Goal: Task Accomplishment & Management: Manage account settings

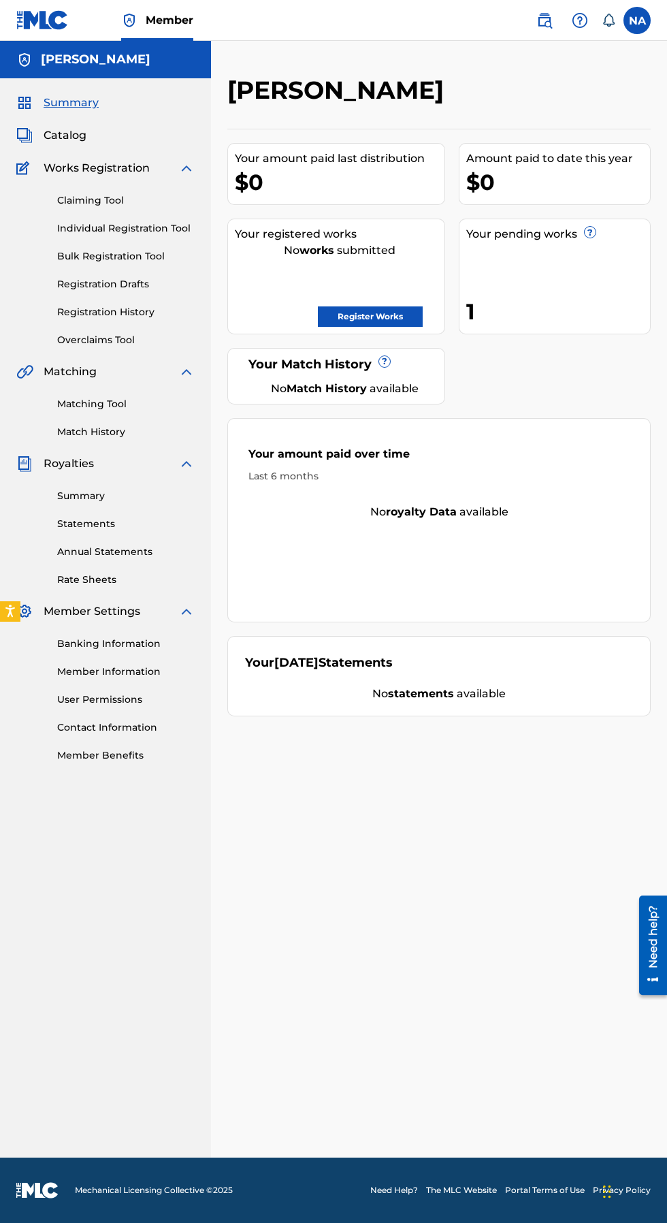
click at [610, 20] on icon at bounding box center [609, 21] width 14 height 14
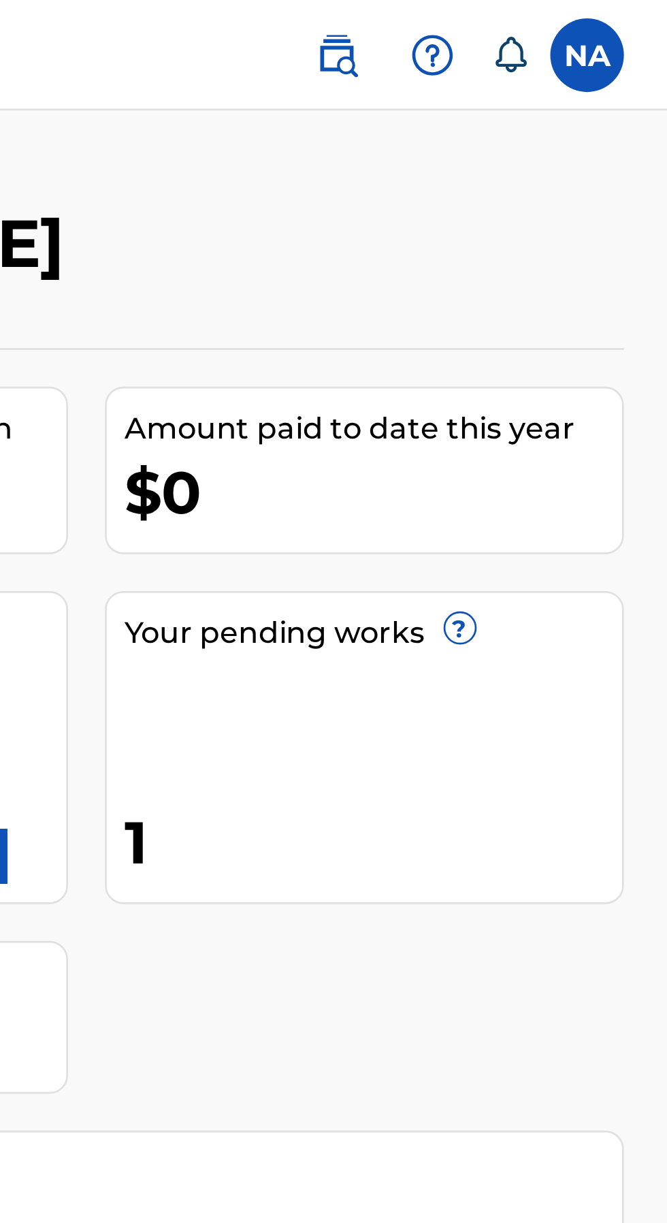
click at [640, 20] on label at bounding box center [637, 20] width 27 height 27
click at [637, 20] on input "NA [PERSON_NAME] [EMAIL_ADDRESS][DOMAIN_NAME] Notification Preferences Profile …" at bounding box center [637, 20] width 0 height 0
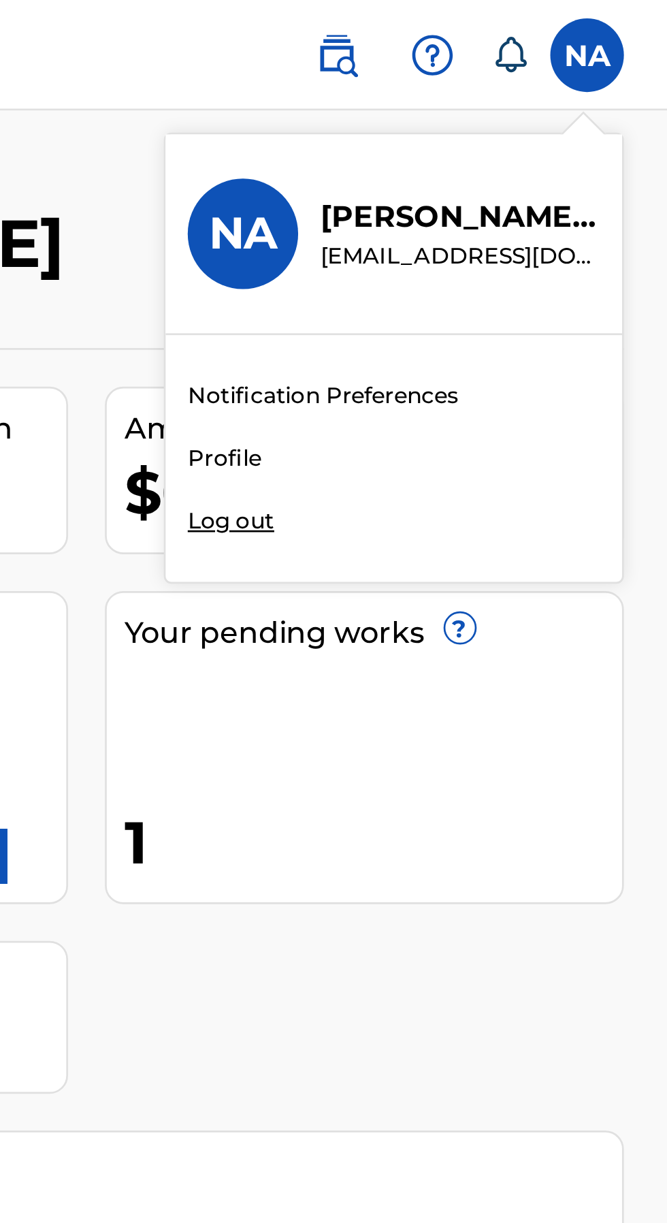
click at [506, 172] on div "Member NA NA [PERSON_NAME] [EMAIL_ADDRESS][DOMAIN_NAME] Notification Preference…" at bounding box center [333, 611] width 667 height 1223
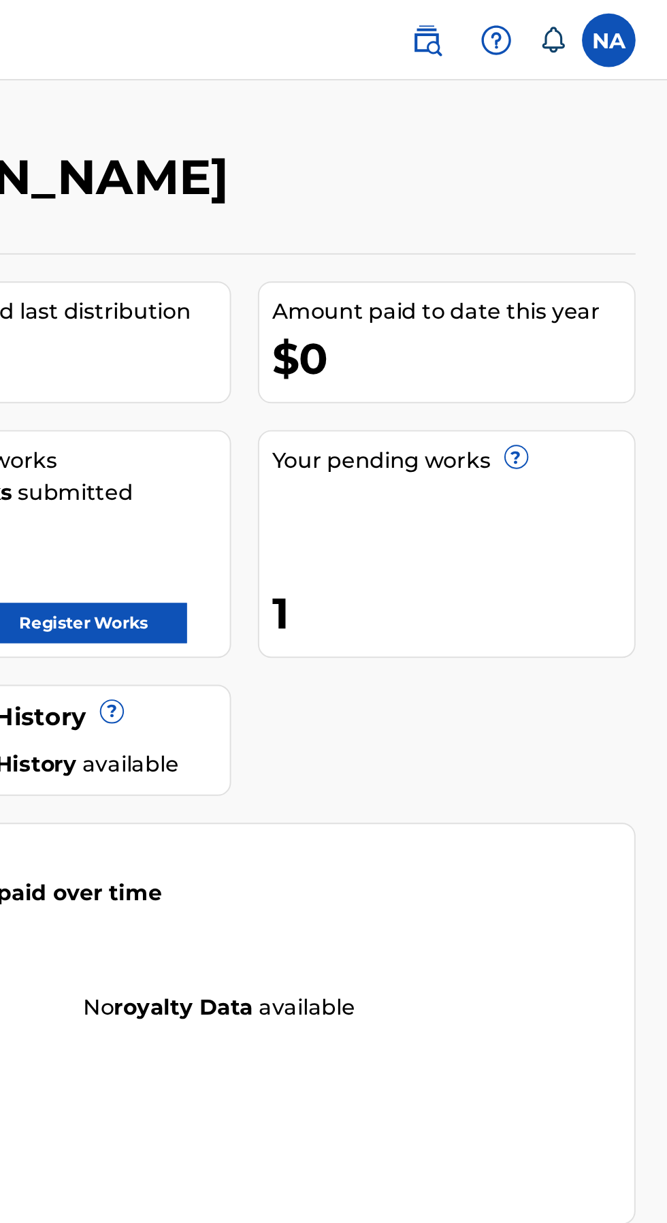
click at [554, 33] on span at bounding box center [573, 20] width 84 height 27
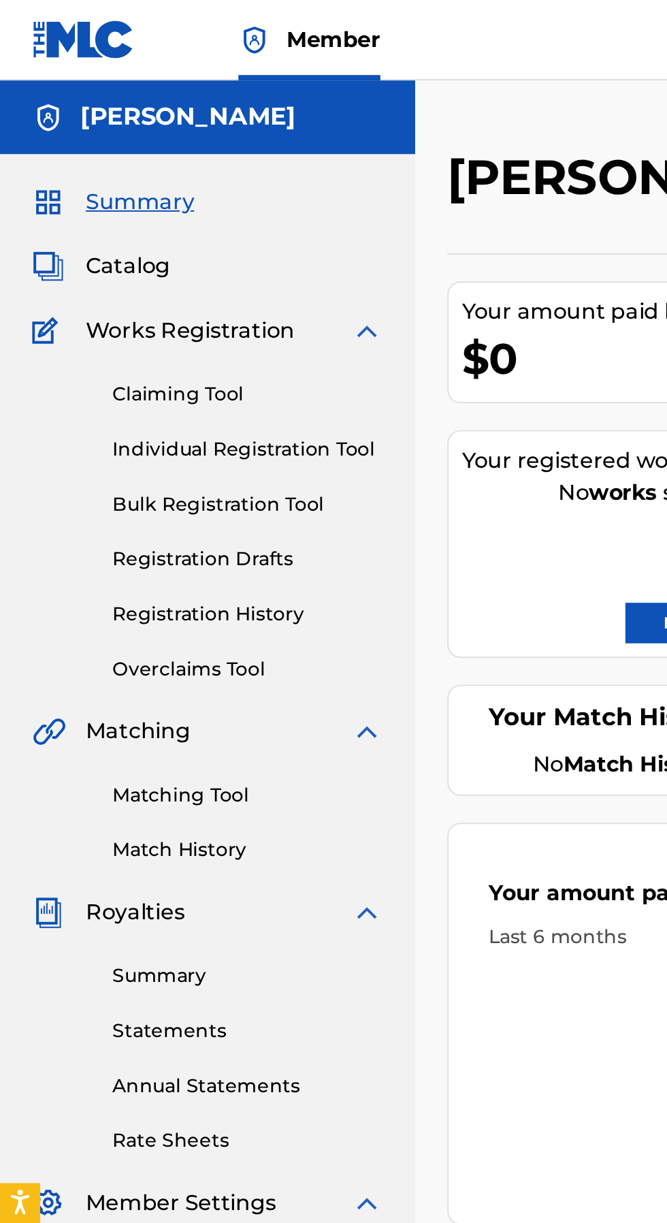
click at [109, 205] on link "Claiming Tool" at bounding box center [126, 200] width 138 height 14
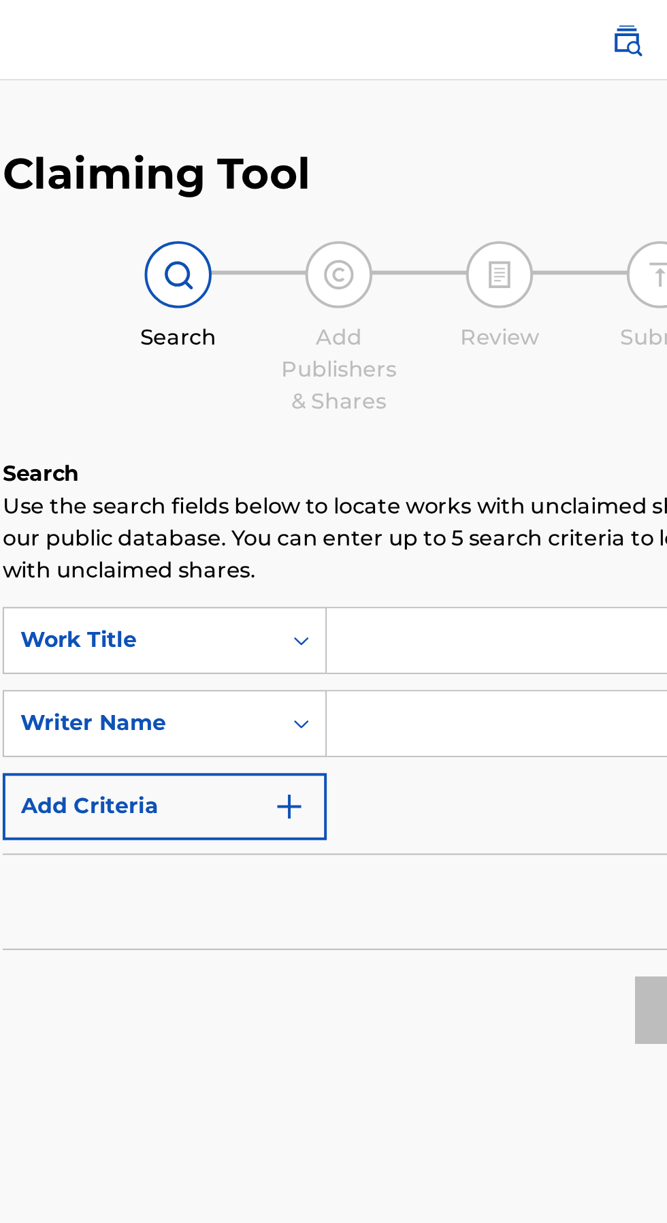
click at [469, 327] on input "Search Form" at bounding box center [521, 325] width 258 height 33
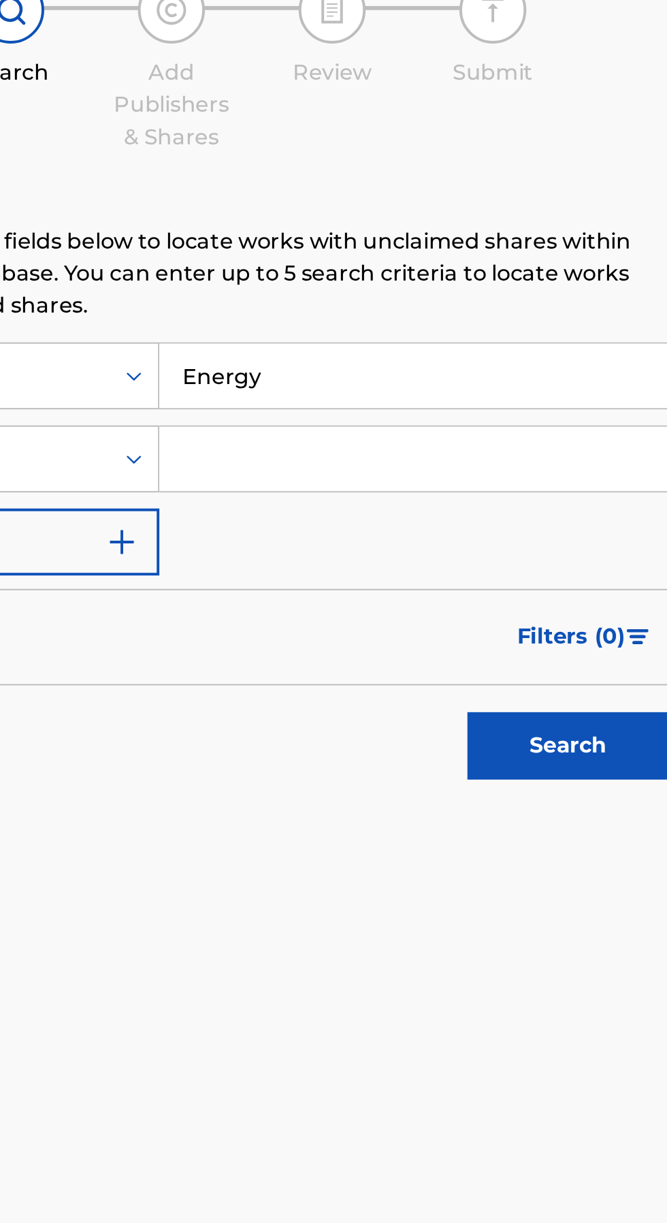
type input "Energy"
click at [479, 380] on input "Search Form" at bounding box center [521, 367] width 258 height 33
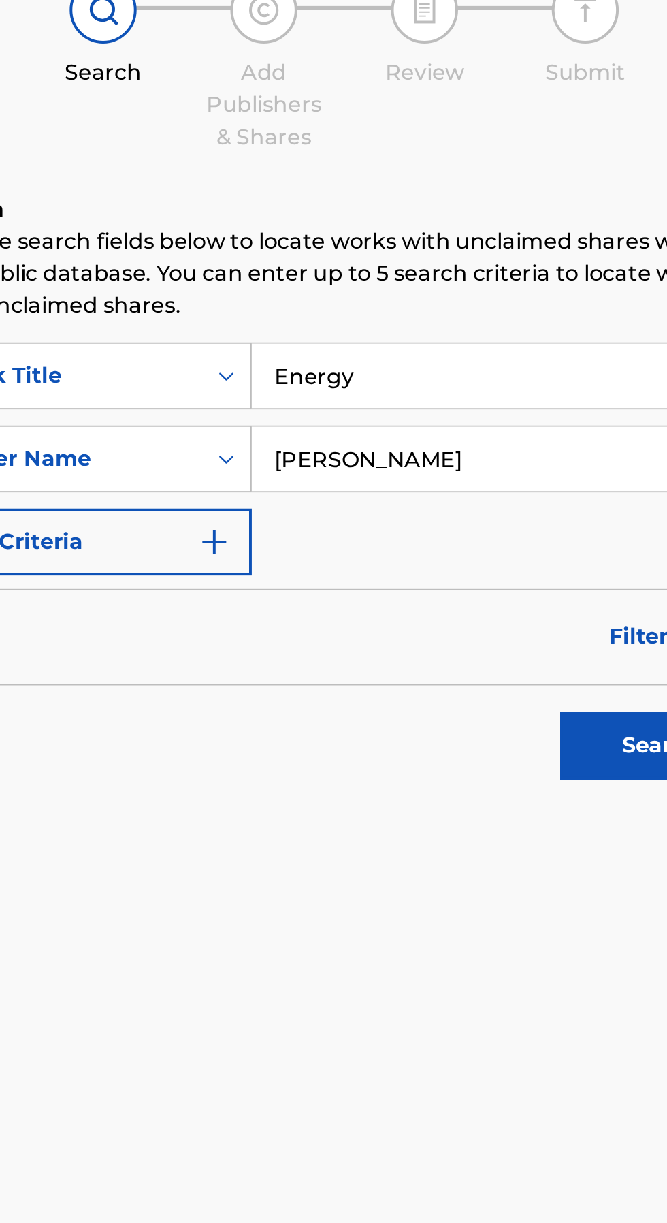
click at [537, 370] on input "[PERSON_NAME]" at bounding box center [521, 367] width 258 height 33
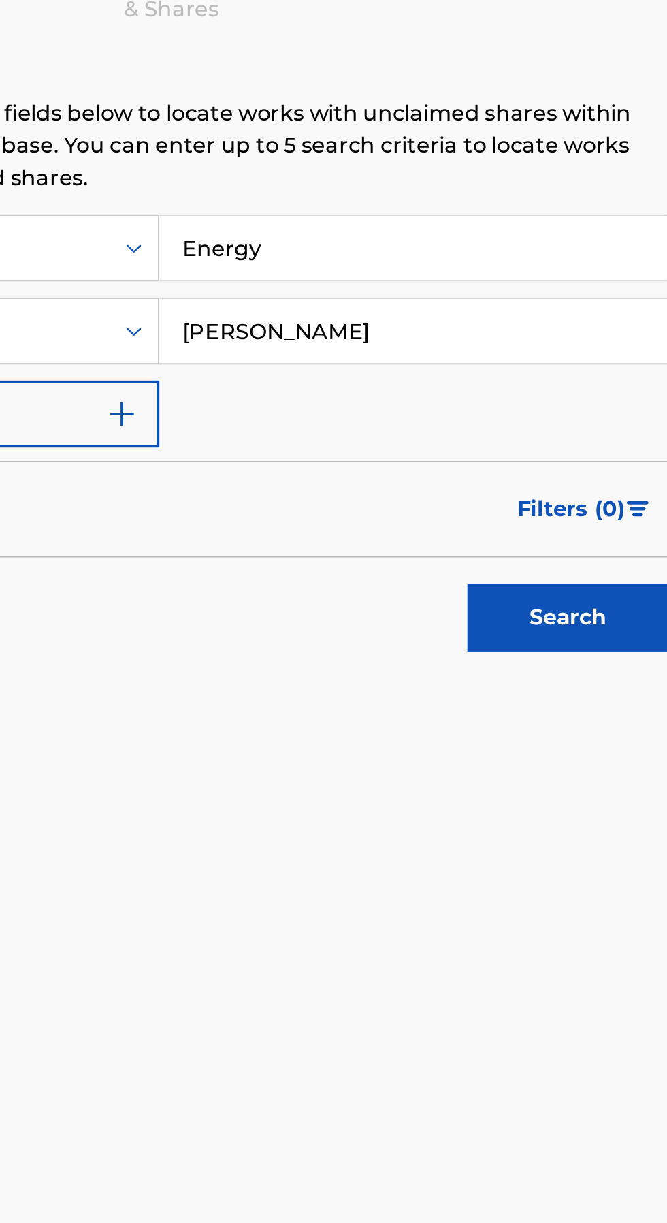
click at [549, 496] on button "Search" at bounding box center [600, 513] width 102 height 34
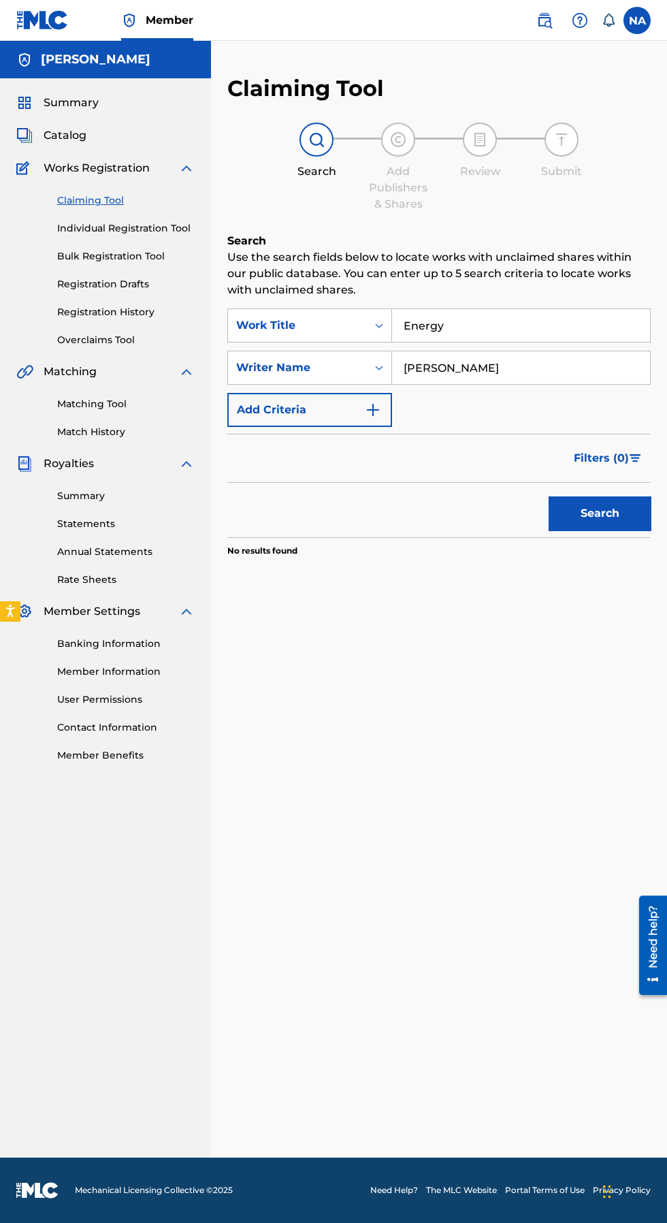
click at [616, 527] on button "Search" at bounding box center [600, 513] width 102 height 34
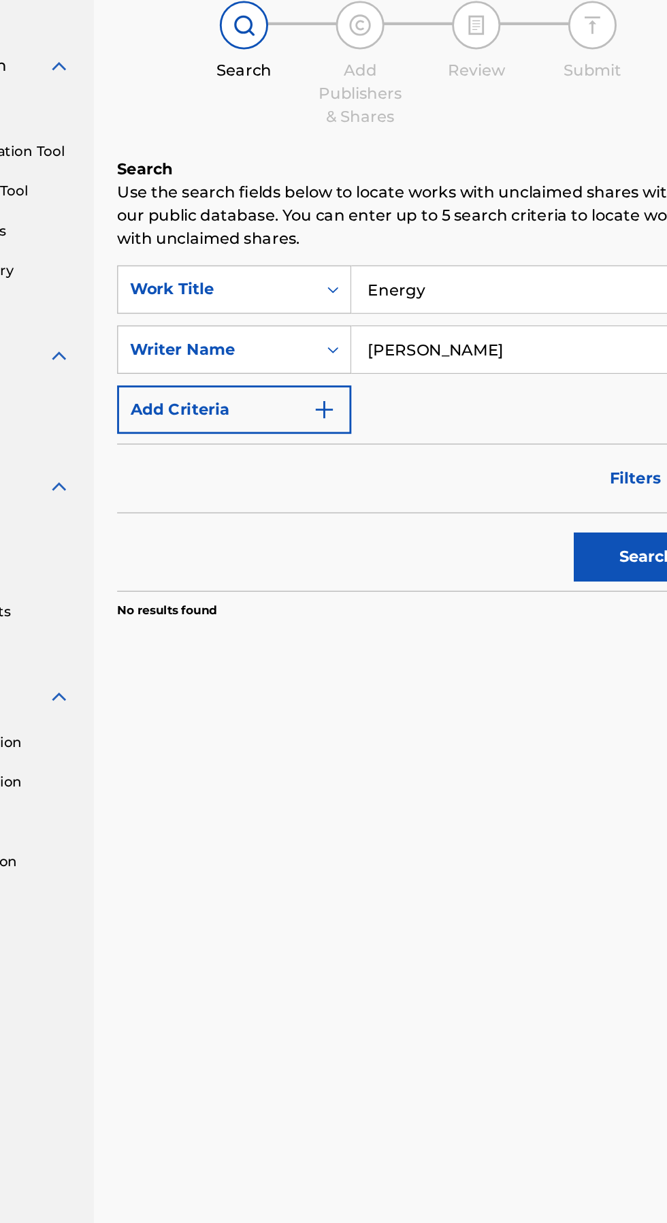
click at [496, 368] on input "[PERSON_NAME]" at bounding box center [521, 367] width 258 height 33
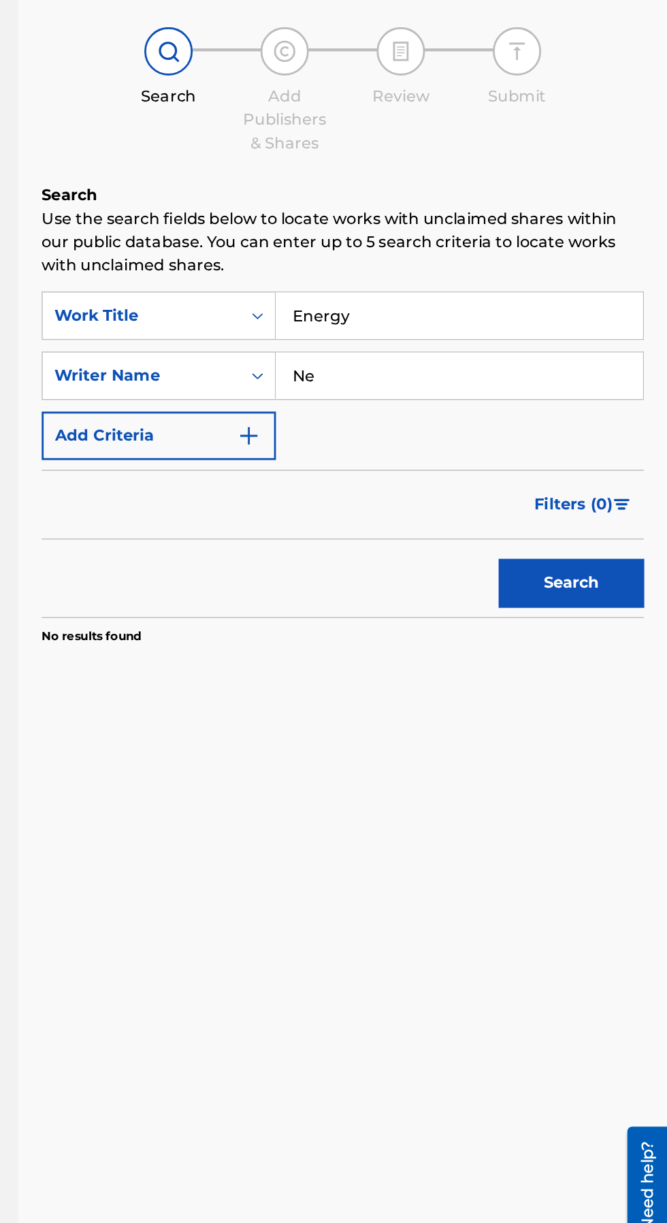
type input "N"
click at [494, 325] on input "Energy" at bounding box center [521, 325] width 258 height 33
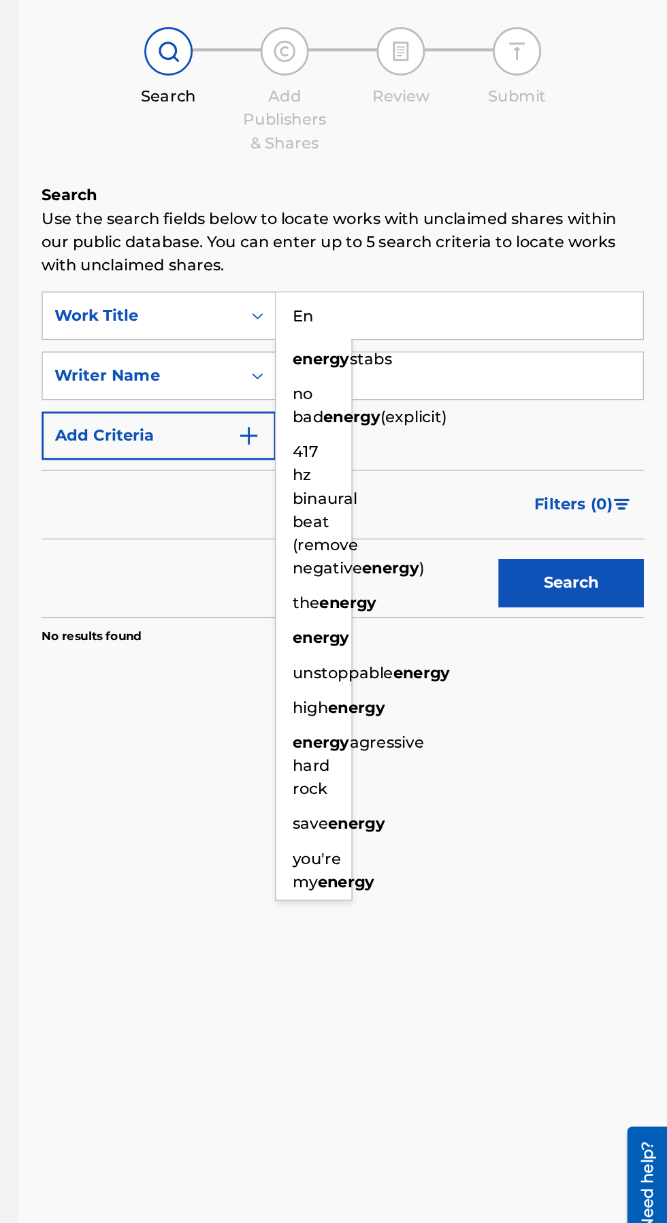
type input "E"
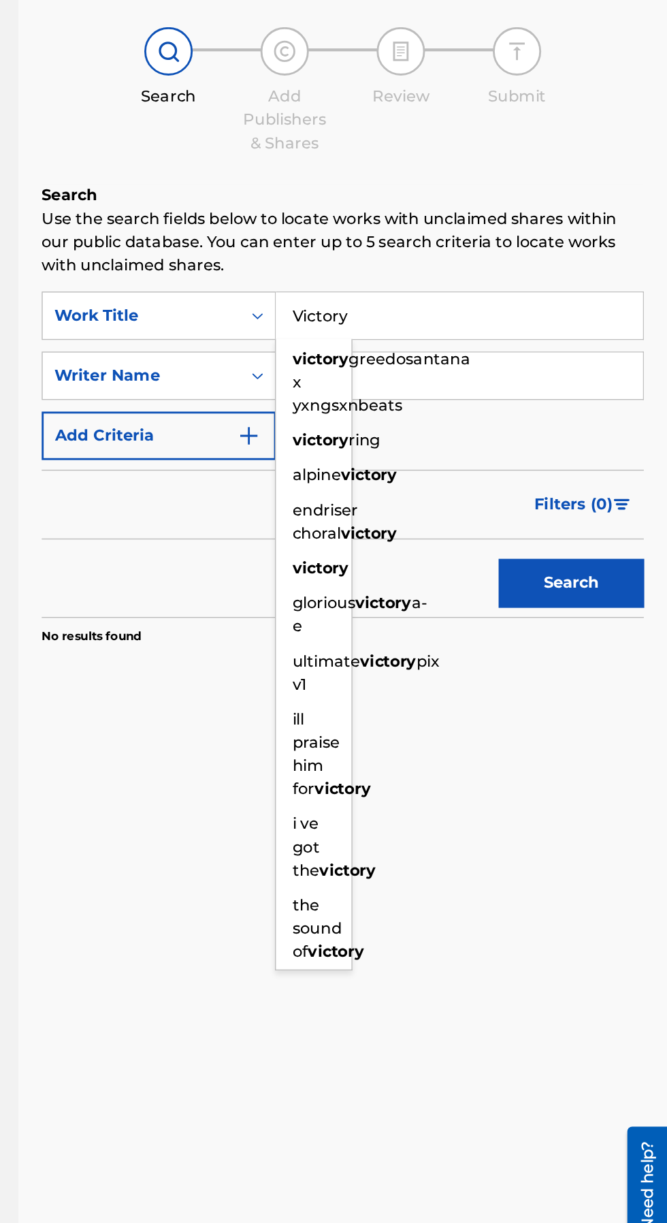
type input "Victory"
click at [443, 223] on div "Claiming Tool Search Add Publishers & Shares Review Submit Search Use the searc…" at bounding box center [439, 350] width 424 height 550
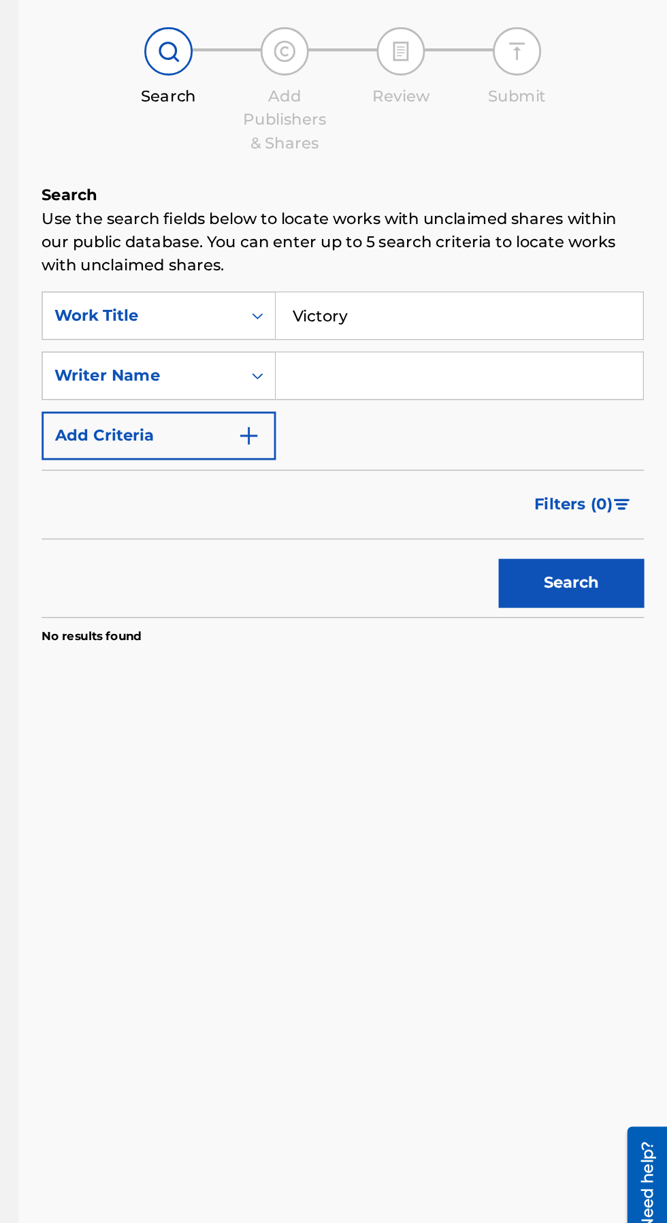
click at [489, 370] on input "Search Form" at bounding box center [521, 367] width 258 height 33
type input "[PERSON_NAME]"
click at [549, 496] on button "Search" at bounding box center [600, 513] width 102 height 34
click at [588, 512] on button "Search" at bounding box center [600, 513] width 102 height 34
click at [606, 513] on button "Search" at bounding box center [600, 513] width 102 height 34
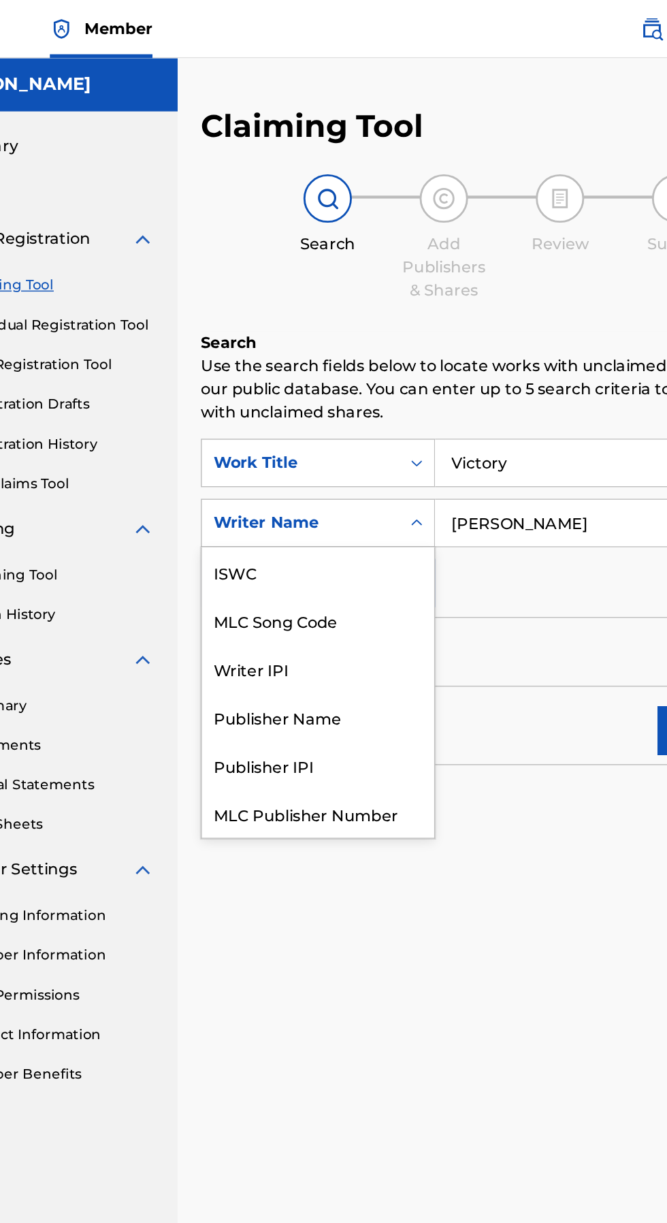
scroll to position [34, 0]
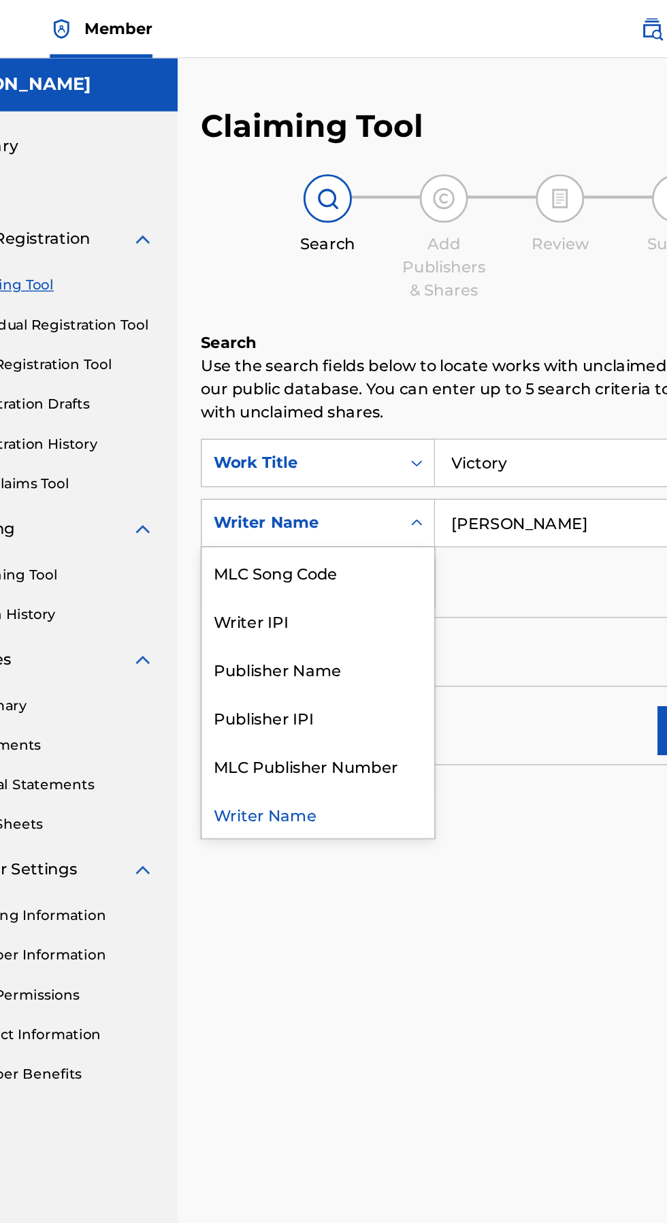
click at [306, 447] on div "Writer IPI" at bounding box center [309, 436] width 163 height 34
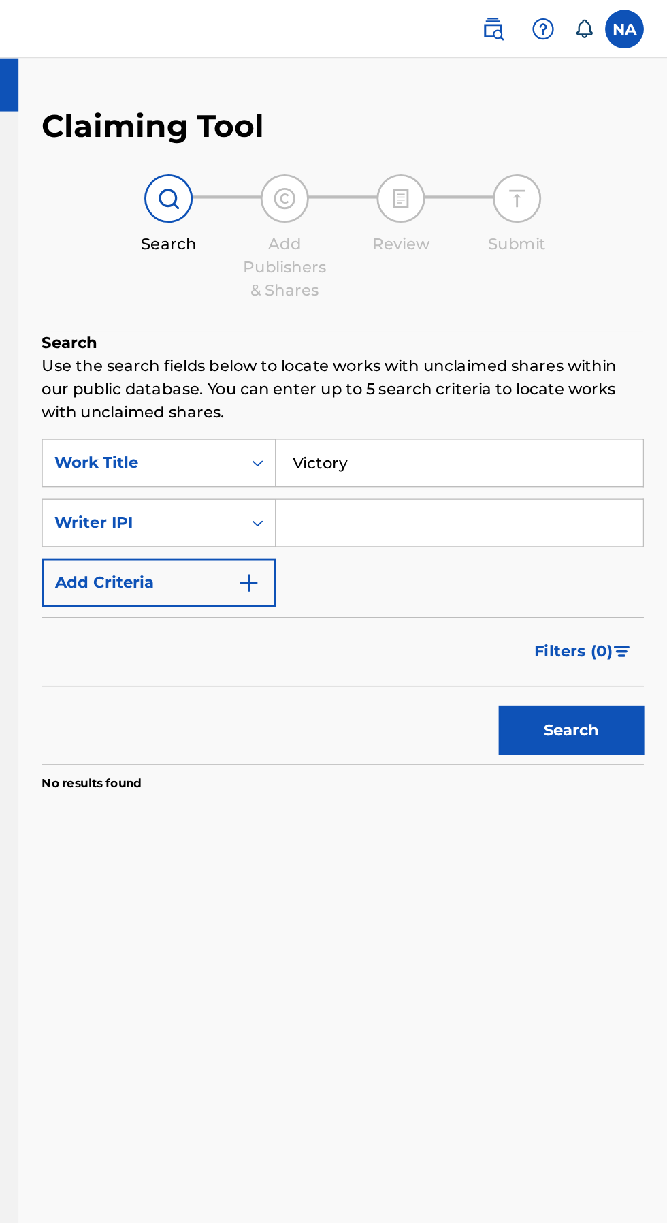
scroll to position [0, 0]
click at [571, 369] on input "Search Form" at bounding box center [521, 367] width 258 height 33
paste input "01301659282"
type input "01301659282"
click at [598, 504] on button "Search" at bounding box center [600, 513] width 102 height 34
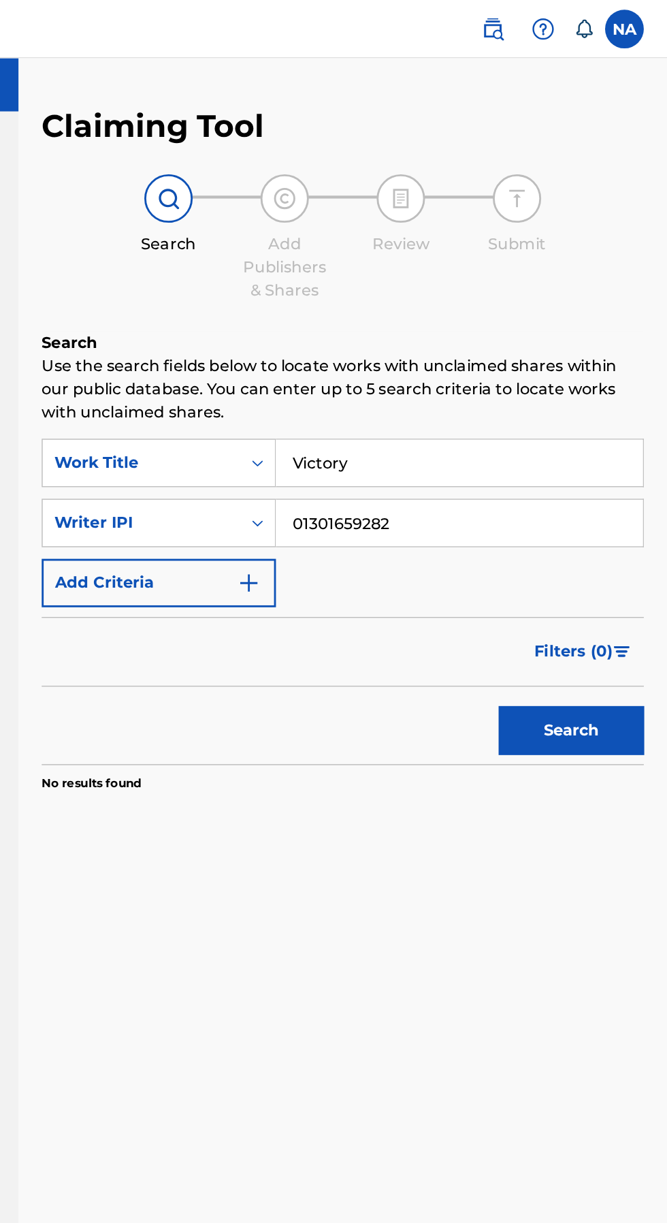
click at [604, 525] on button "Search" at bounding box center [600, 513] width 102 height 34
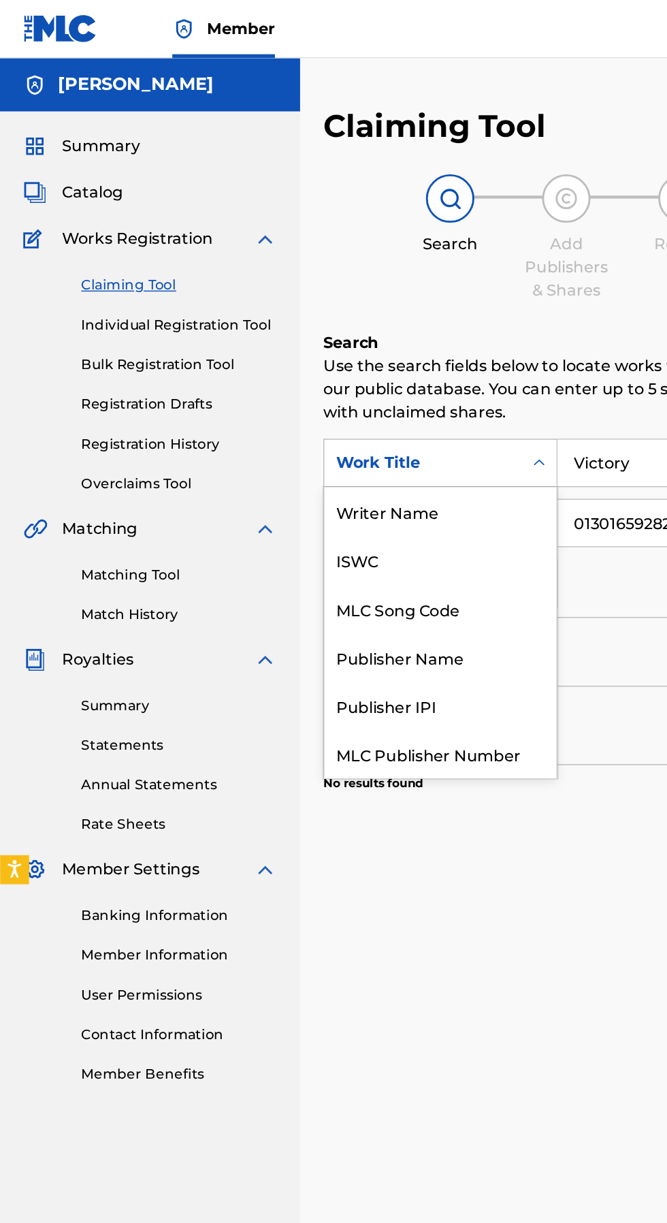
scroll to position [34, 0]
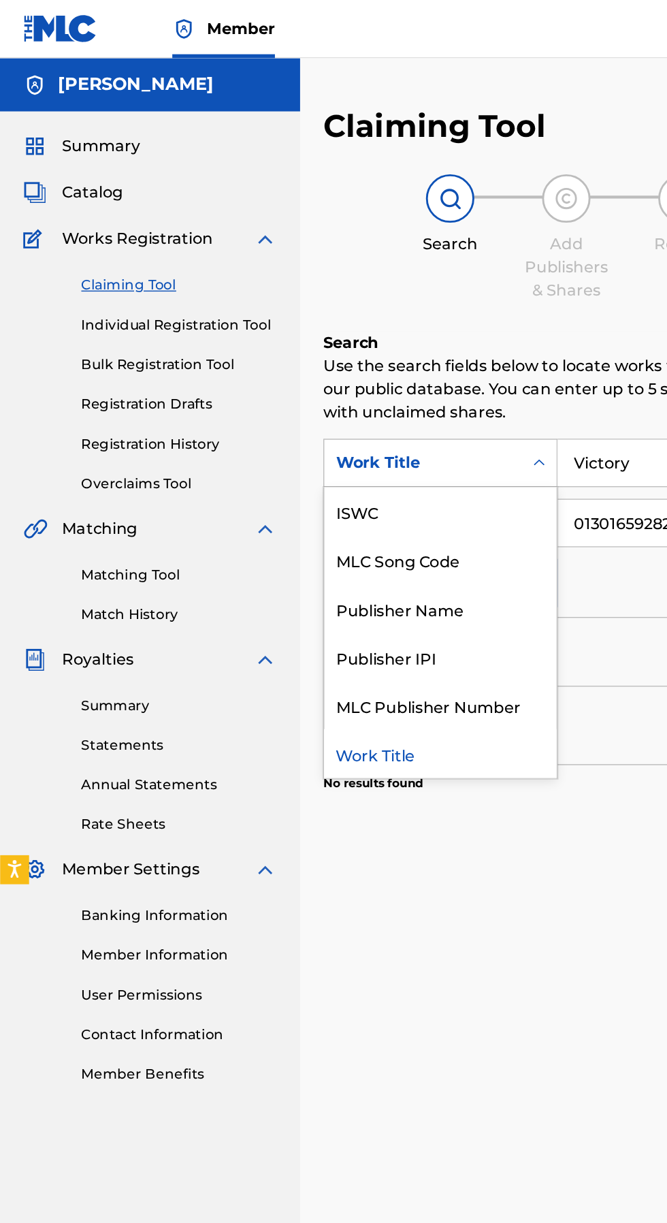
click at [291, 530] on div "Work Title" at bounding box center [309, 530] width 163 height 34
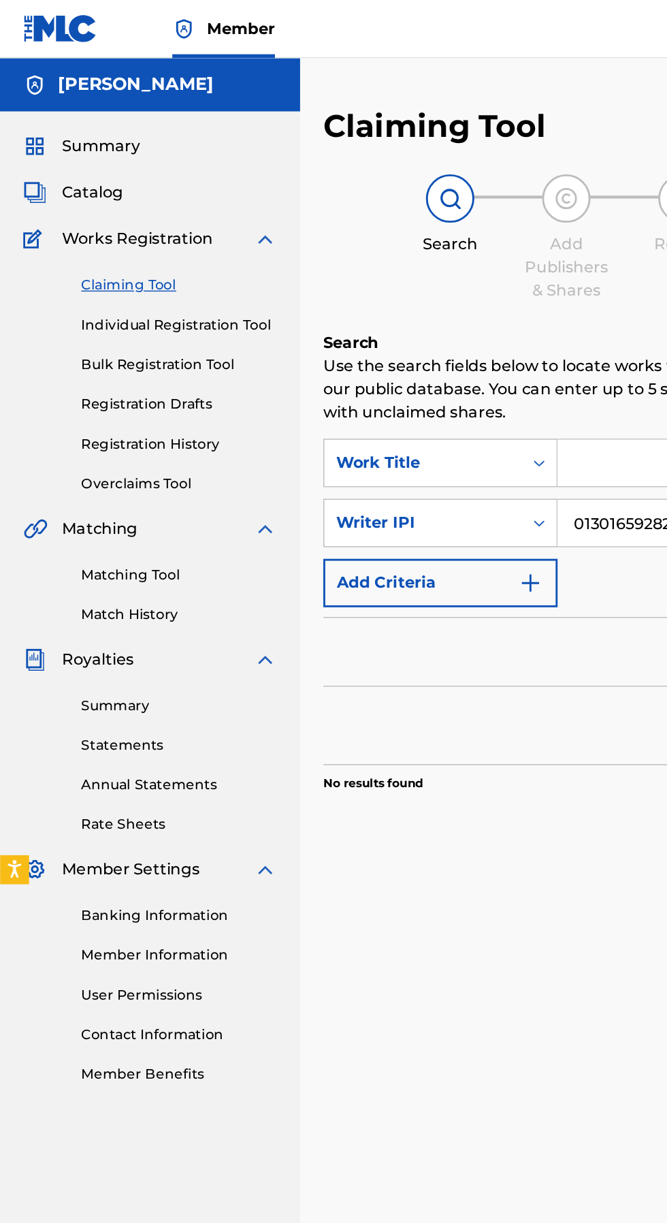
click at [122, 645] on link "Banking Information" at bounding box center [126, 644] width 138 height 14
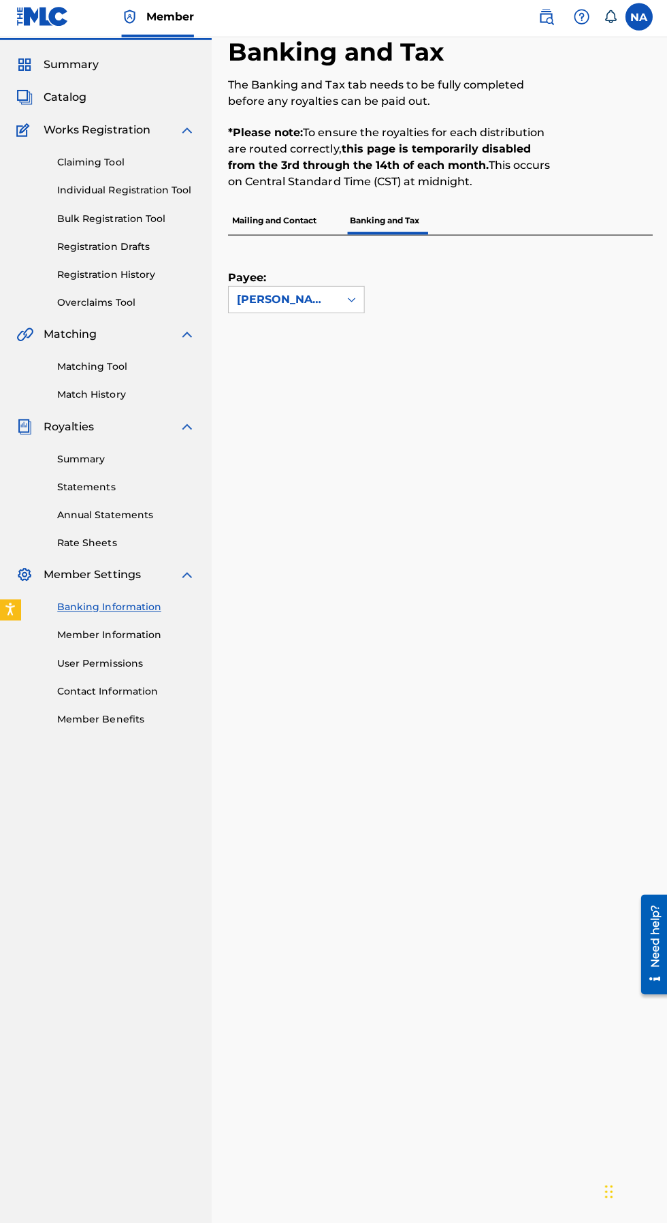
scroll to position [34, 0]
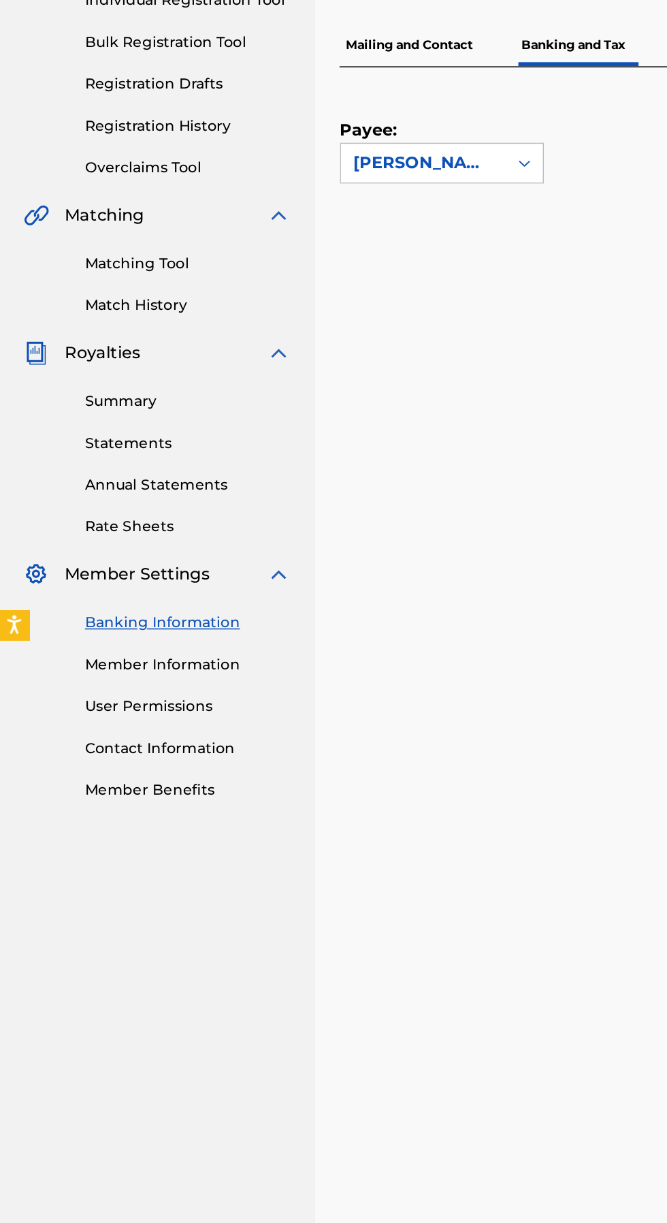
click at [110, 639] on link "Member Information" at bounding box center [126, 638] width 138 height 14
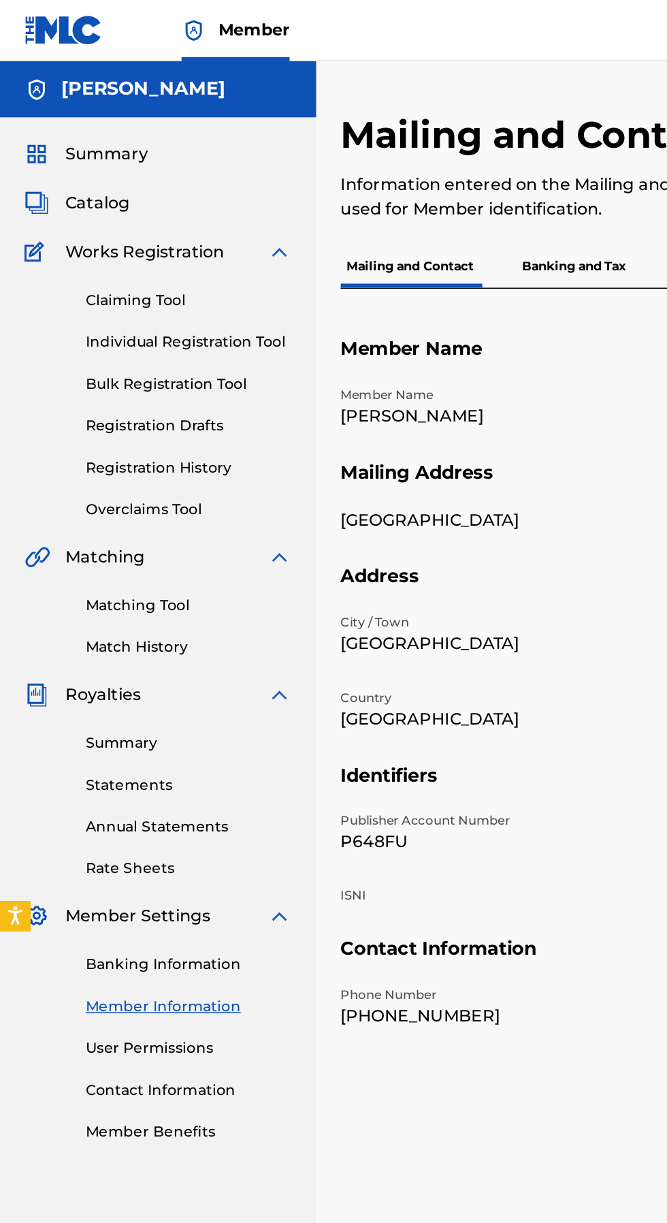
click at [110, 701] on link "User Permissions" at bounding box center [126, 700] width 138 height 14
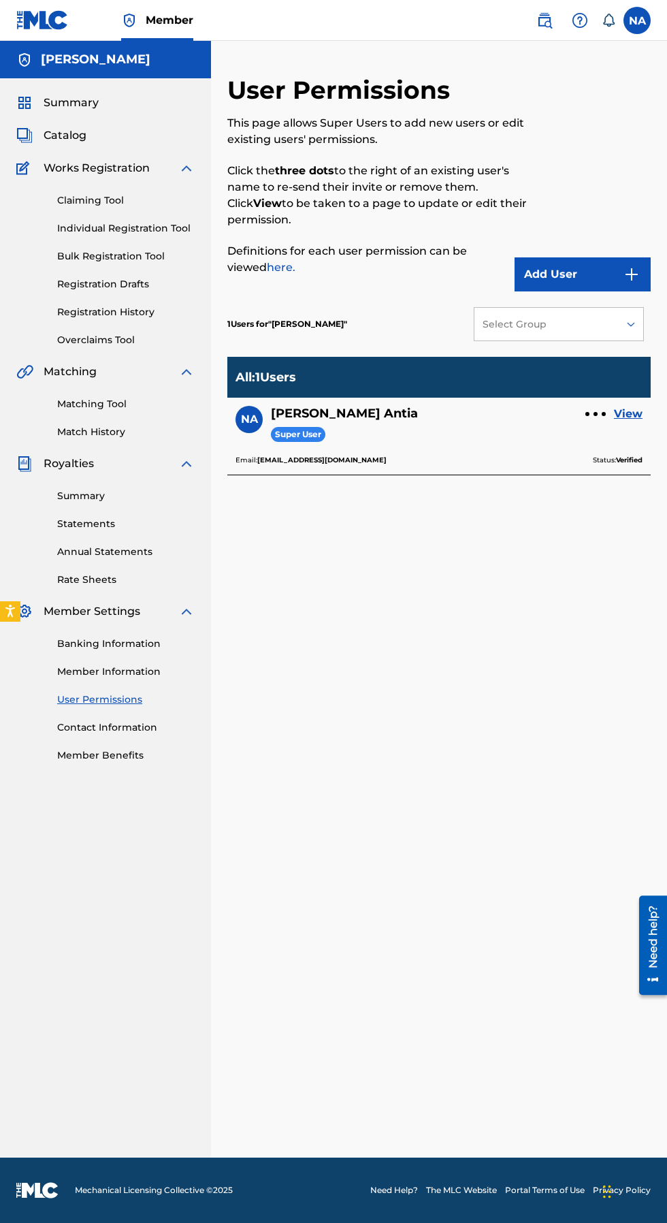
scroll to position [5, 0]
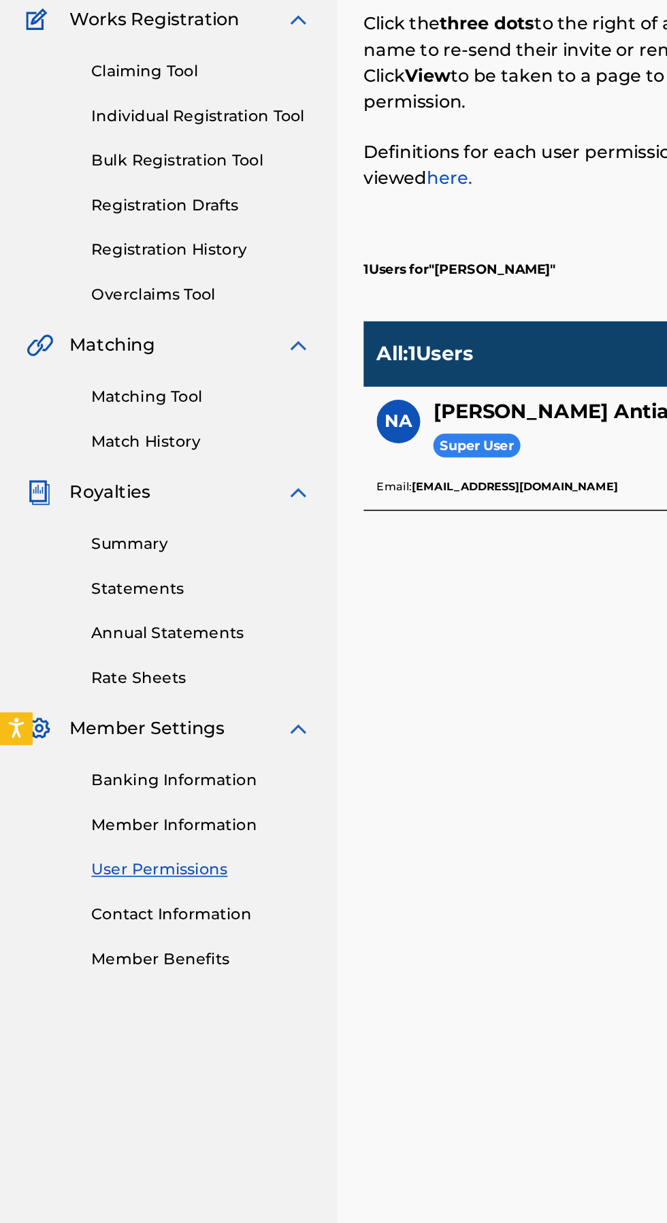
click at [114, 752] on link "Member Benefits" at bounding box center [126, 755] width 138 height 14
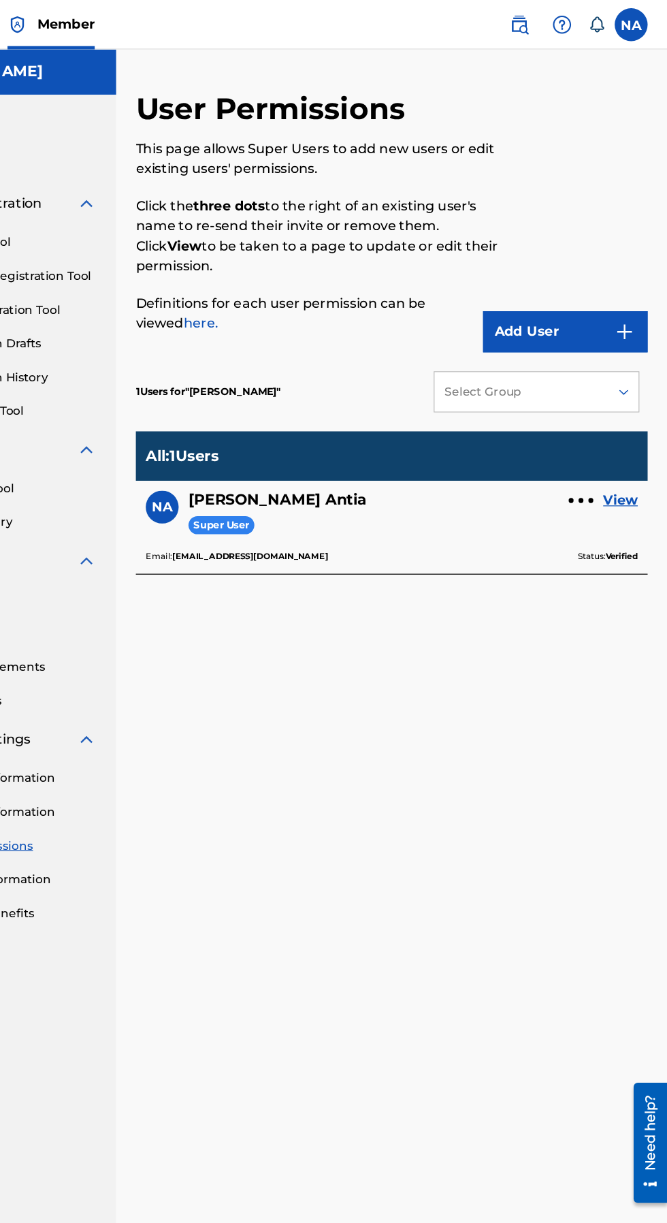
scroll to position [0, 0]
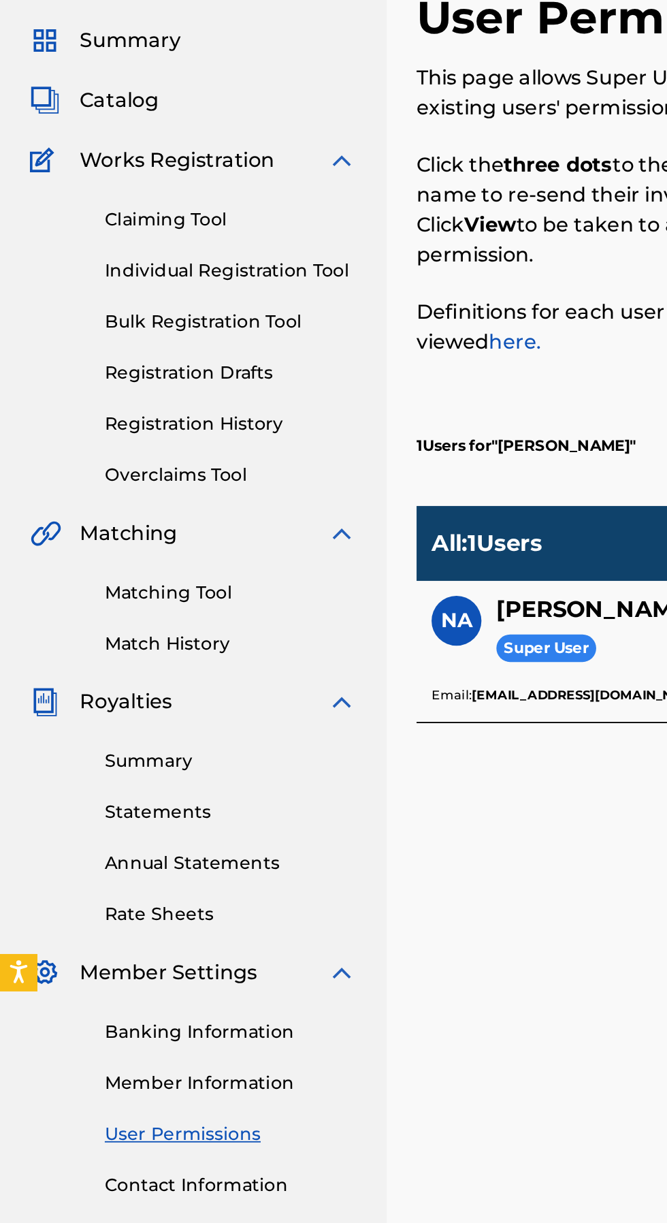
click at [127, 314] on link "Registration History" at bounding box center [126, 312] width 138 height 14
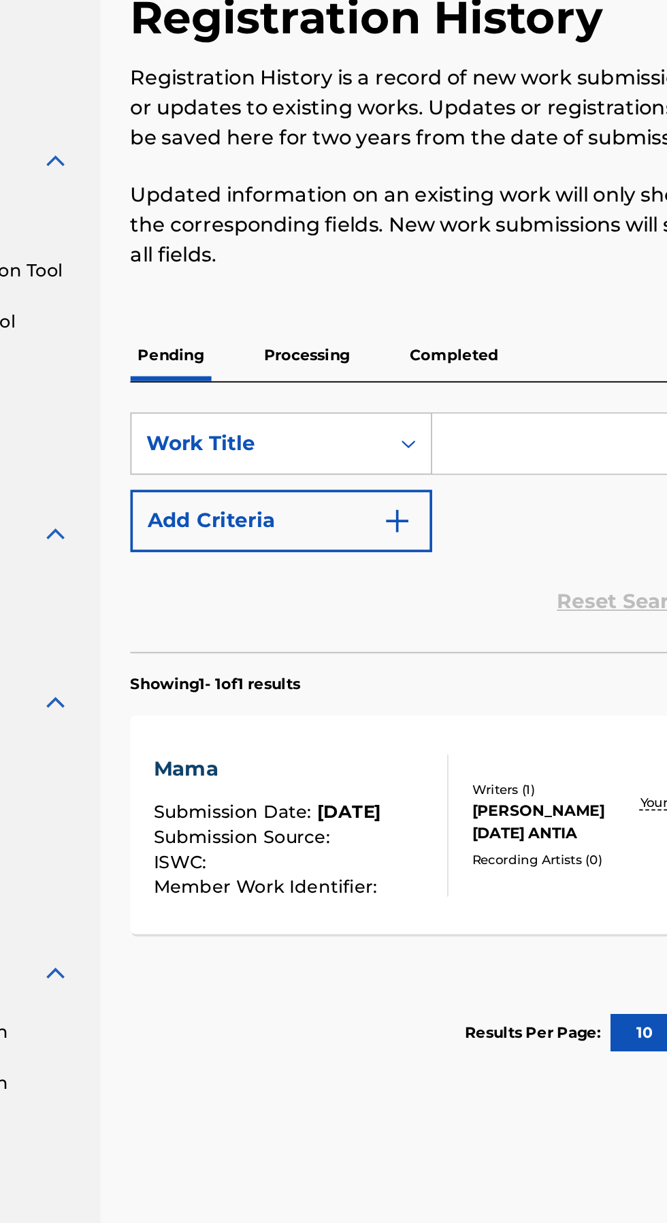
click at [323, 543] on span "Submission Source :" at bounding box center [289, 537] width 99 height 12
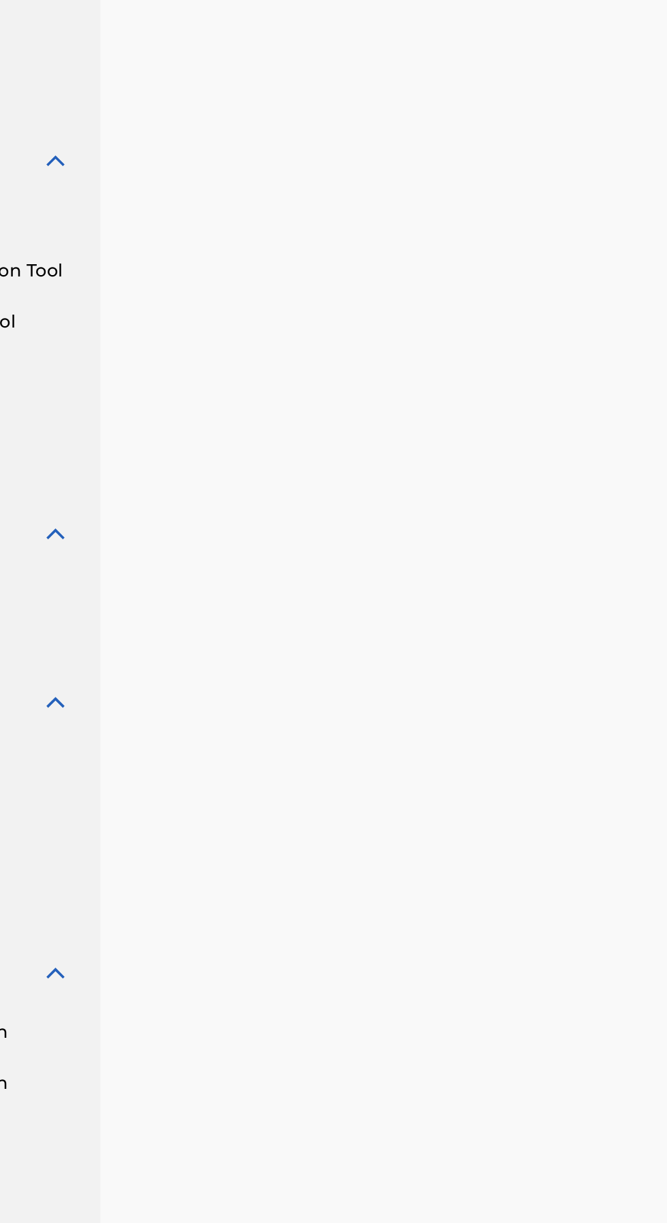
click at [292, 513] on div at bounding box center [439, 616] width 456 height 1083
